Goal: Transaction & Acquisition: Purchase product/service

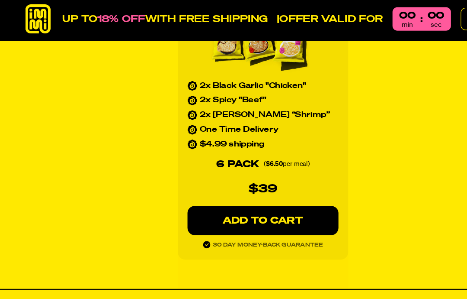
scroll to position [931, 0]
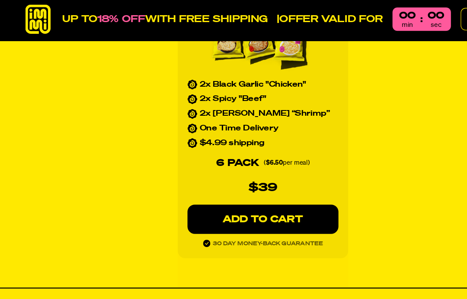
click at [251, 193] on p "ADD TO CART" at bounding box center [234, 197] width 100 height 9
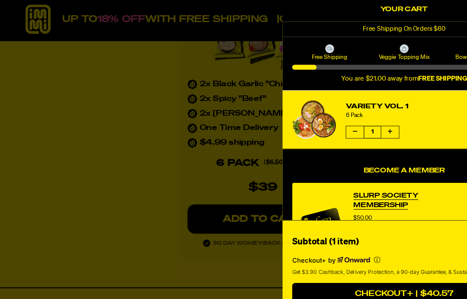
scroll to position [932, 0]
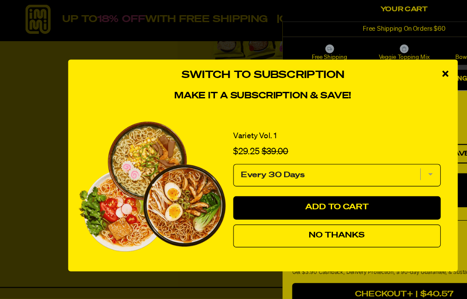
click at [387, 158] on select "Every 30 Days" at bounding box center [299, 158] width 184 height 20
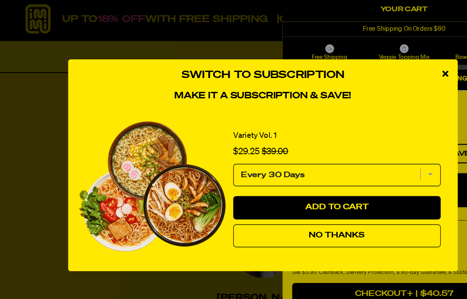
scroll to position [1123, 0]
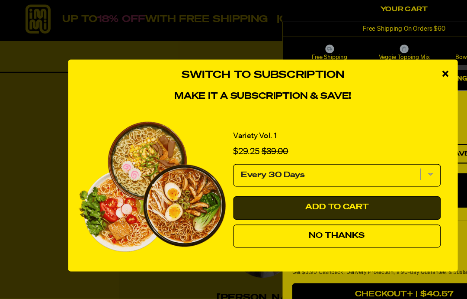
click at [295, 185] on span "Add to Cart" at bounding box center [299, 186] width 57 height 7
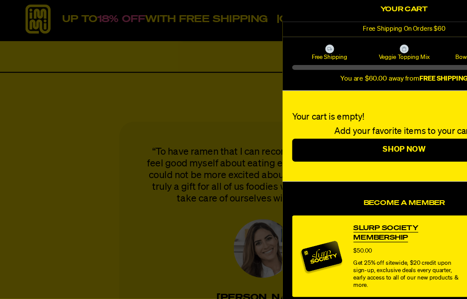
select select "Every 30 Days"
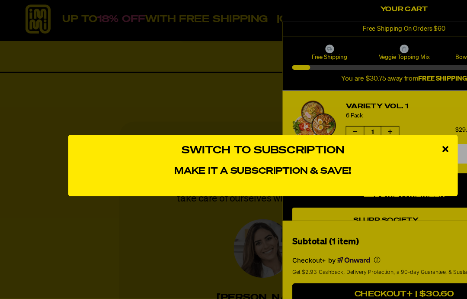
click at [401, 132] on div "close modal" at bounding box center [395, 135] width 23 height 26
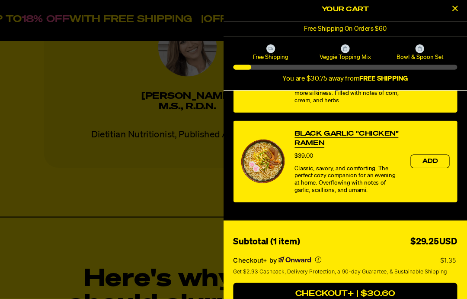
scroll to position [1302, 24]
click at [313, 283] on button "continue without Checkout+" at bounding box center [359, 283] width 199 height 13
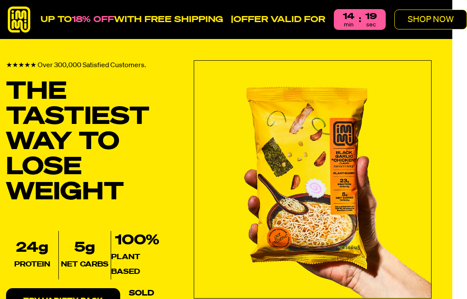
scroll to position [0, 24]
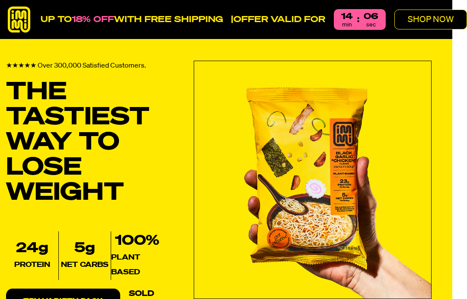
click at [434, 15] on p "SHOP NOW" at bounding box center [431, 19] width 46 height 9
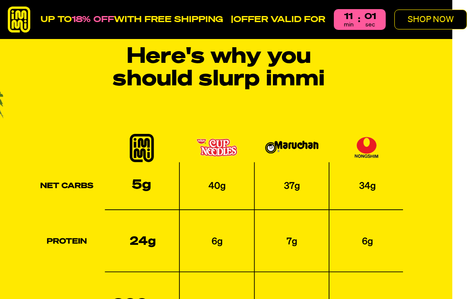
scroll to position [1501, 24]
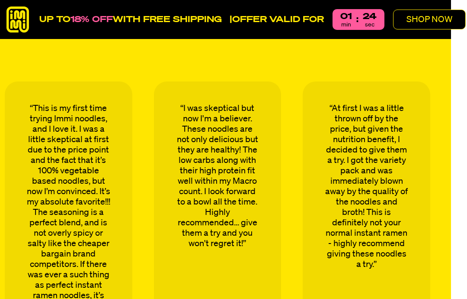
scroll to position [3456, 23]
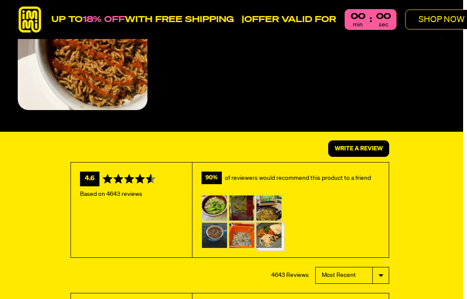
scroll to position [4297, 4]
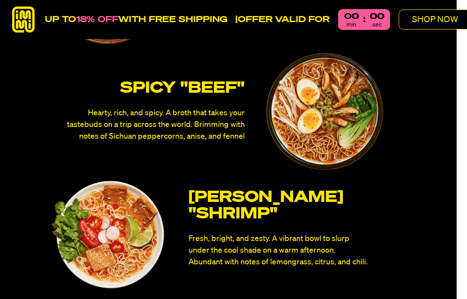
scroll to position [3108, 10]
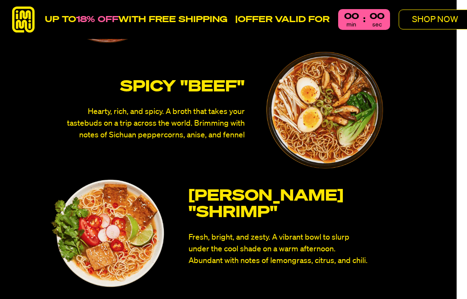
click at [369, 157] on img at bounding box center [325, 110] width 117 height 117
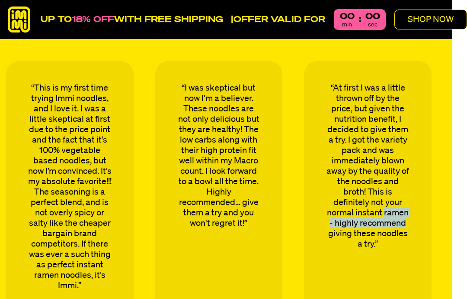
scroll to position [3489, 24]
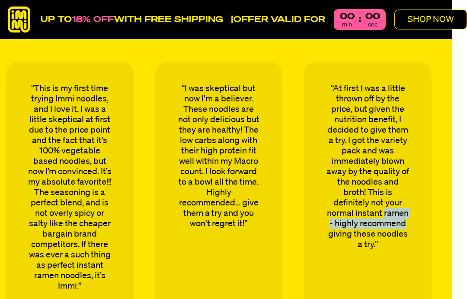
click at [432, 130] on div "“This is my first time trying Immi noodles, and I love it. I was a little skept…" at bounding box center [218, 216] width 467 height 311
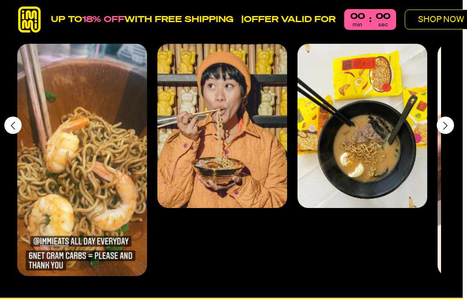
scroll to position [4130, 4]
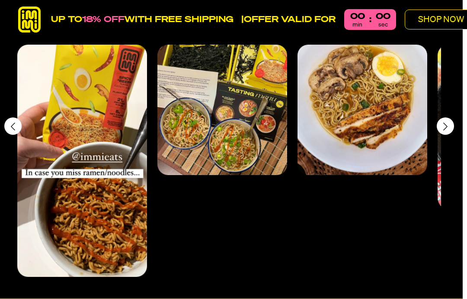
click at [439, 219] on div "Carousel slides" at bounding box center [229, 161] width 424 height 232
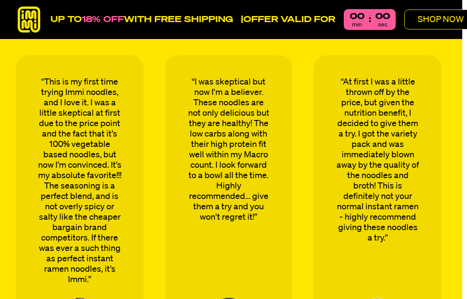
scroll to position [3493, 4]
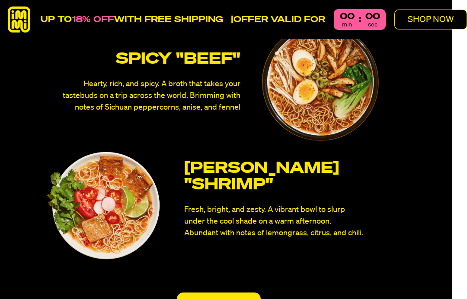
click at [441, 16] on p "SHOP NOW" at bounding box center [431, 19] width 46 height 9
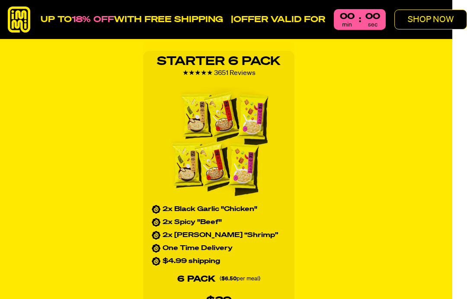
scroll to position [797, 21]
